Goal: Transaction & Acquisition: Purchase product/service

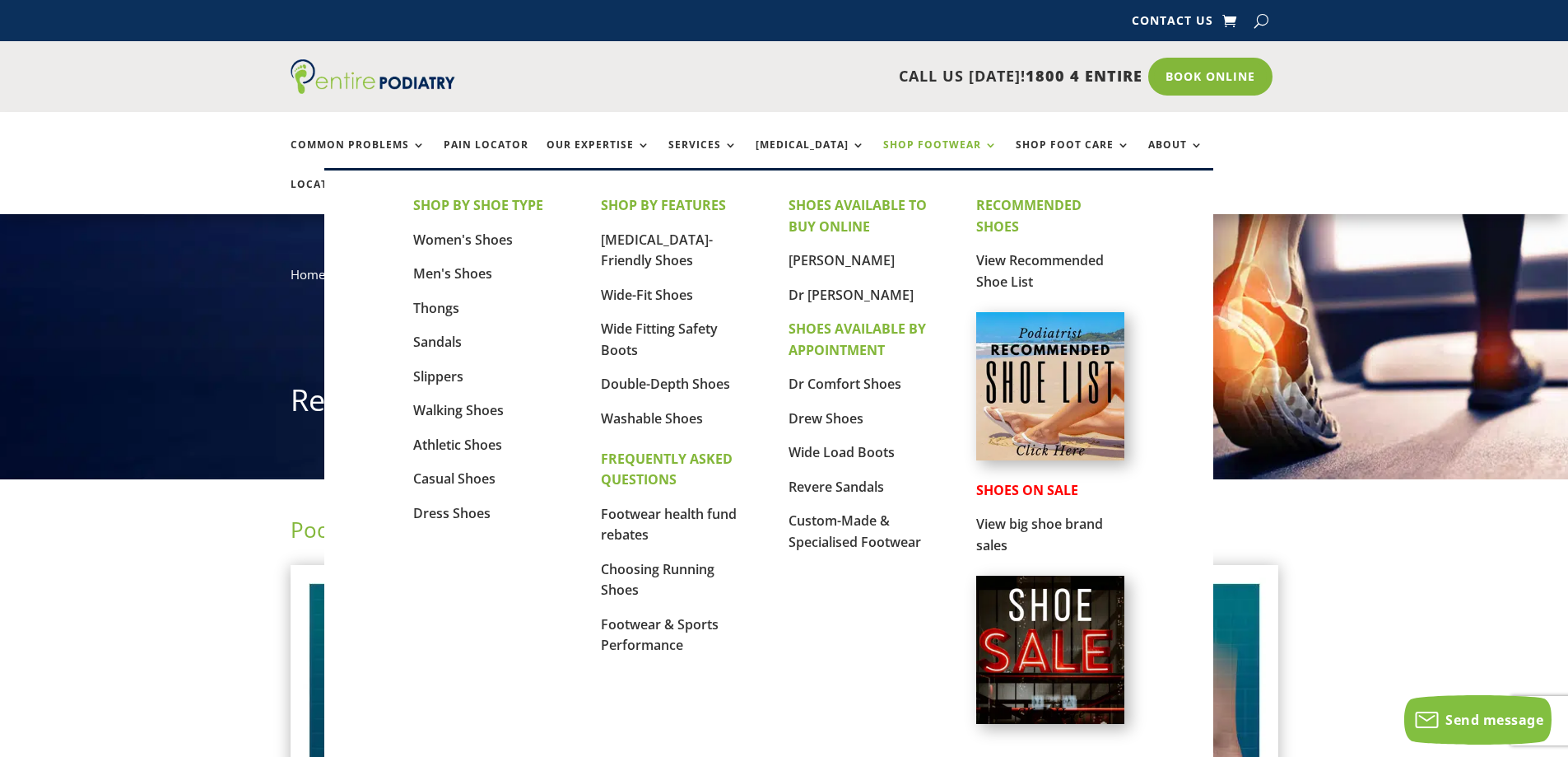
click at [923, 139] on link "Shop Footwear" at bounding box center [940, 157] width 114 height 36
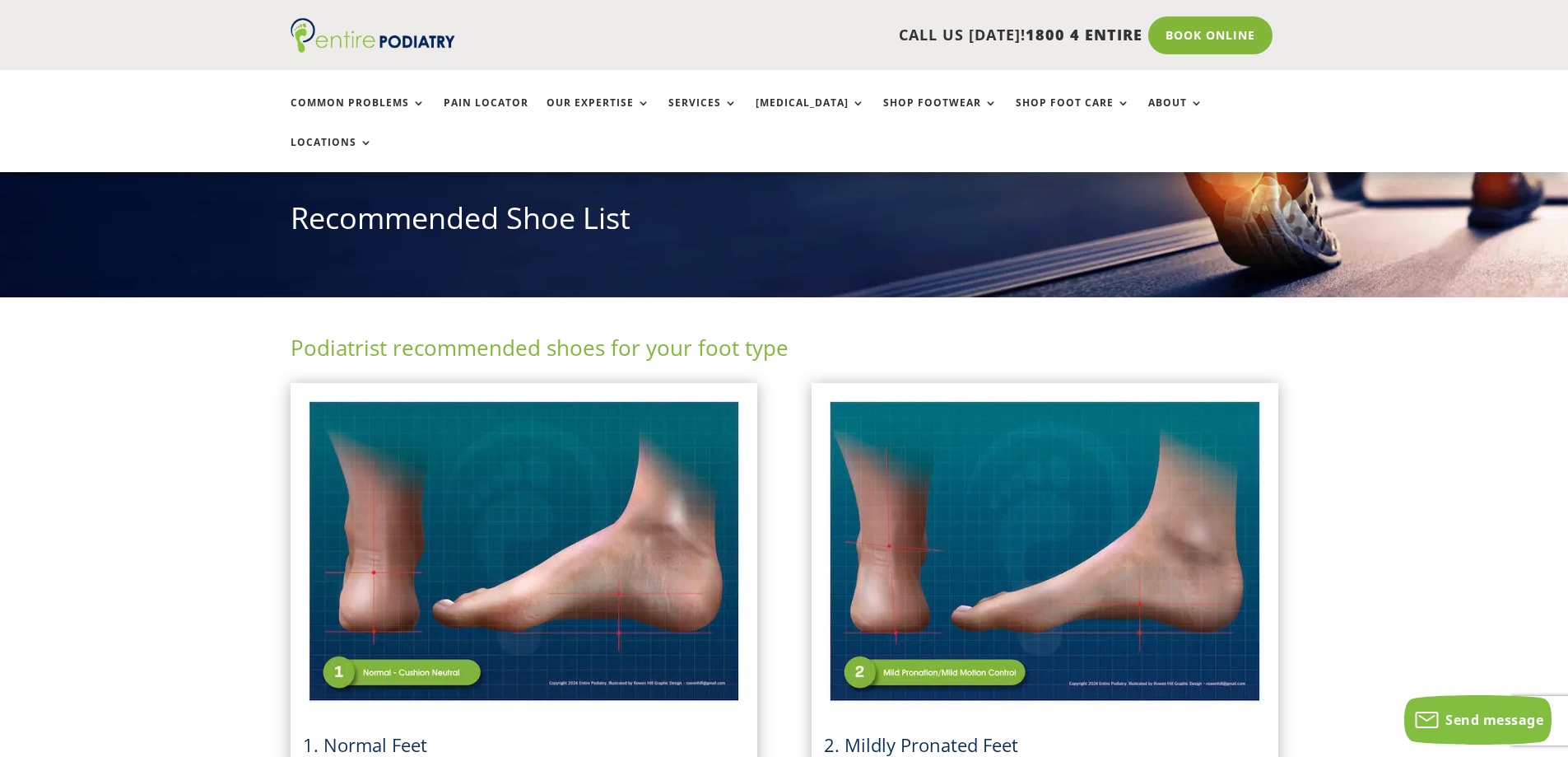
scroll to position [132, 0]
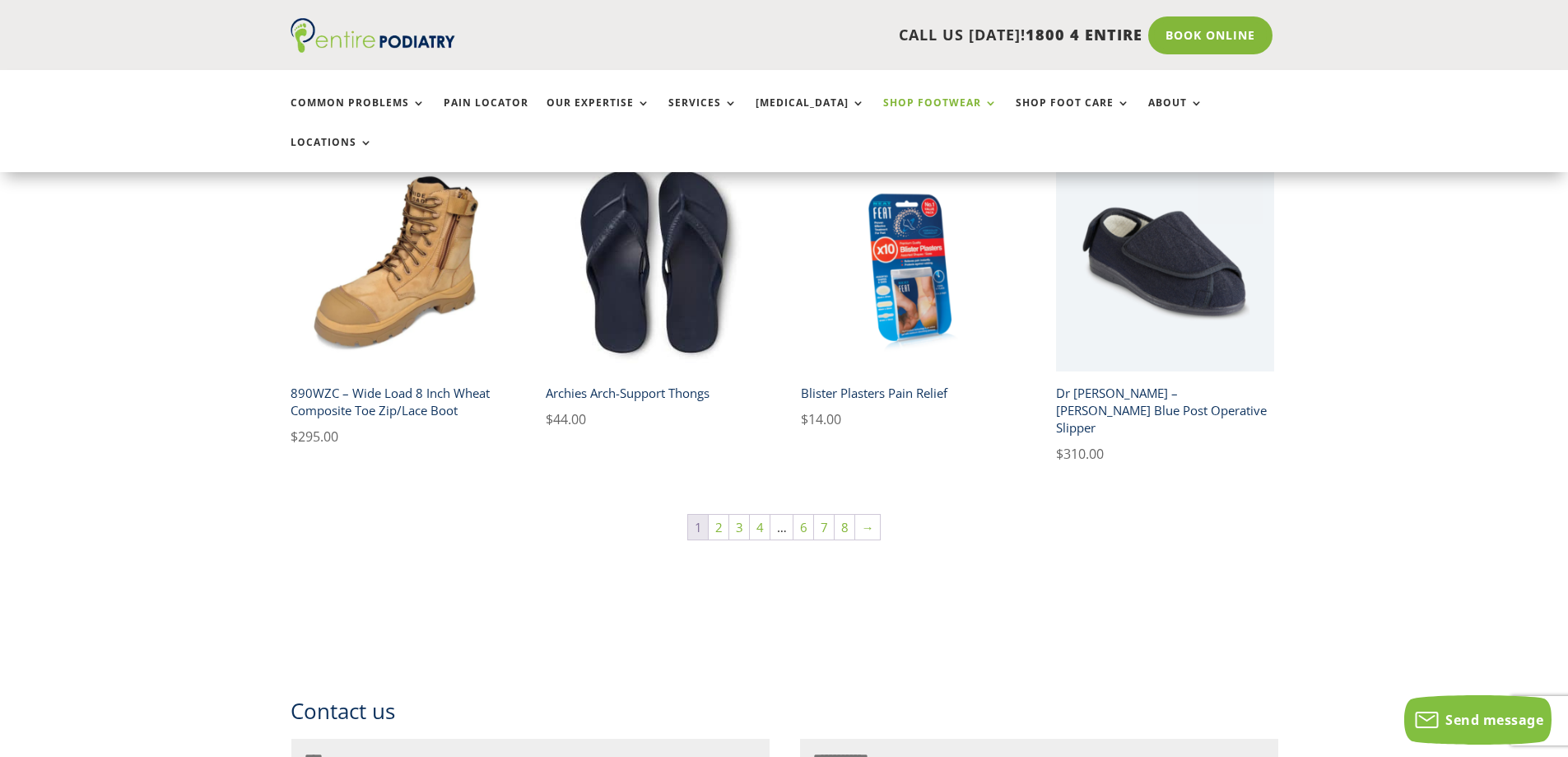
scroll to position [1186, 0]
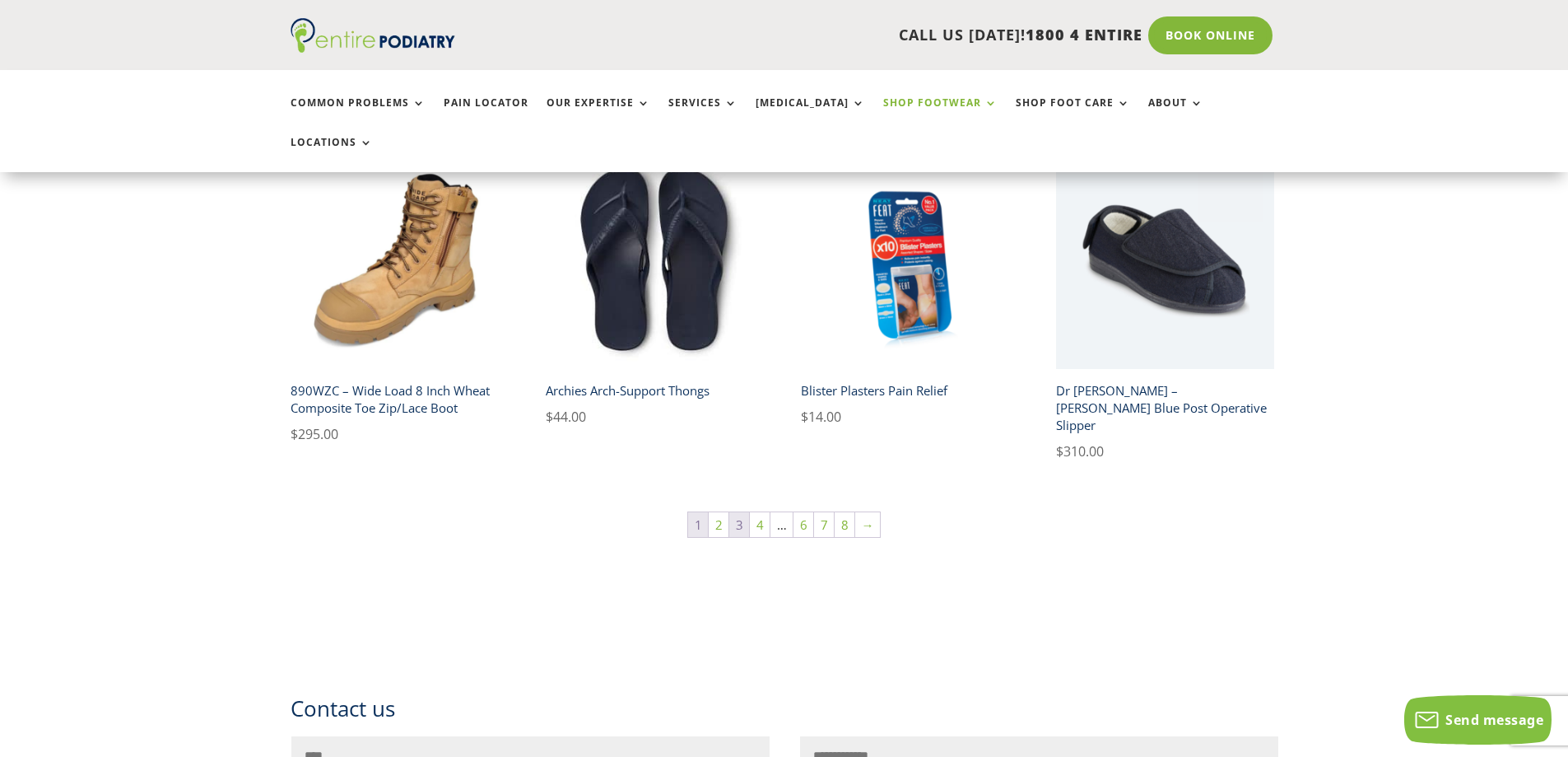
click at [730, 513] on link "3" at bounding box center [739, 525] width 20 height 25
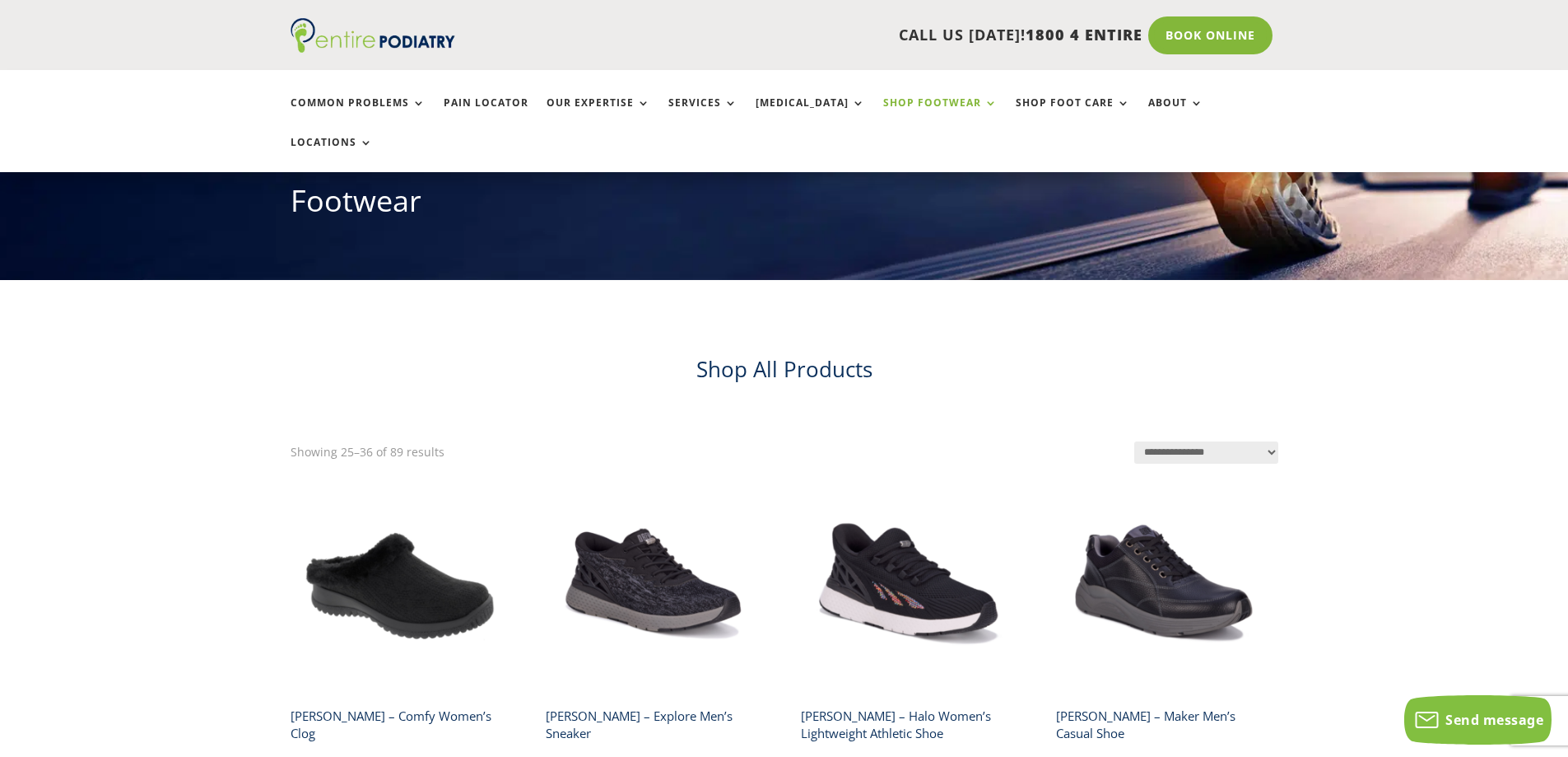
scroll to position [197, 0]
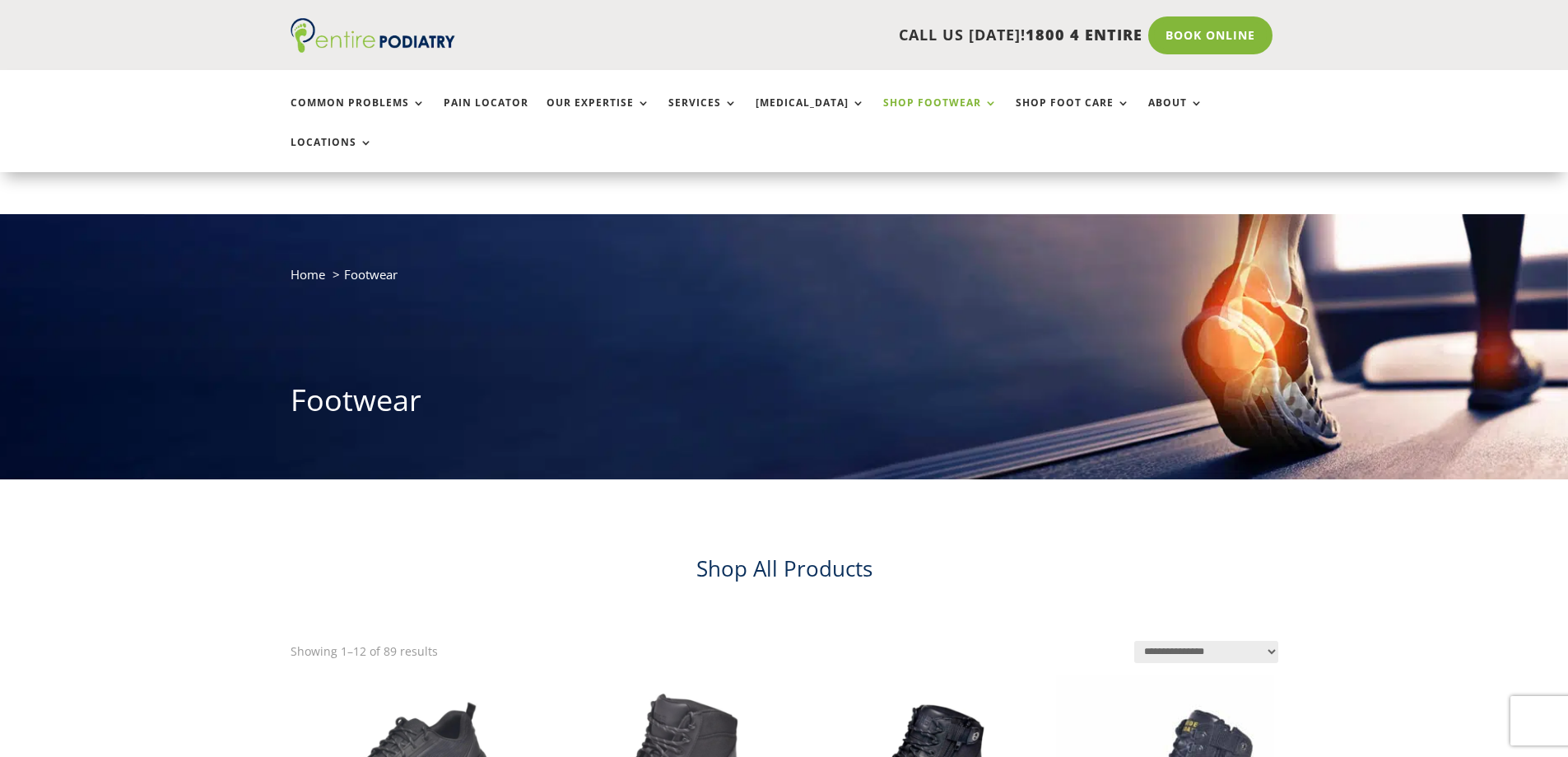
scroll to position [1186, 0]
